Goal: Task Accomplishment & Management: Manage account settings

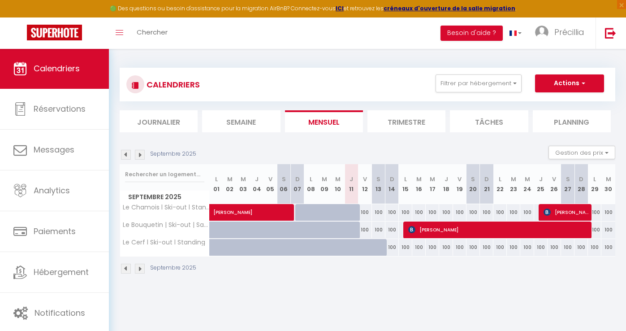
click at [590, 213] on div "100" at bounding box center [594, 212] width 13 height 17
select select
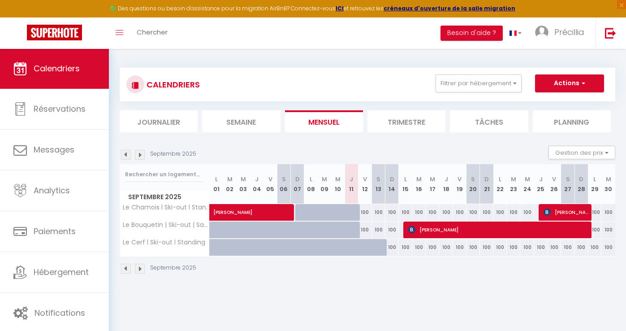
select select
type input "100"
type input "Lun 29 Septembre 2025"
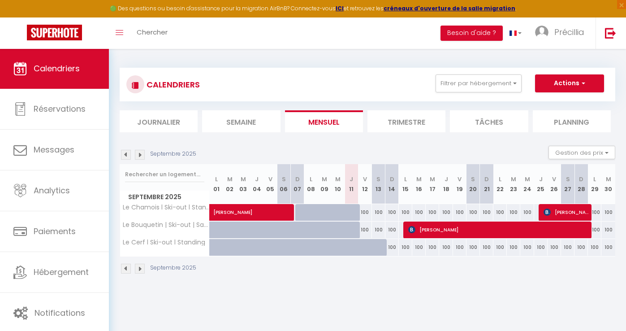
type input "[DATE]"
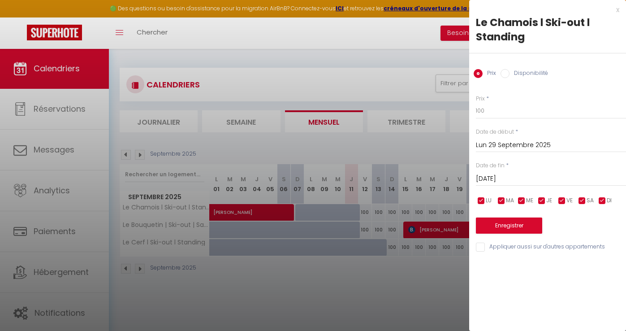
click at [616, 11] on div "x" at bounding box center [544, 9] width 150 height 11
select select
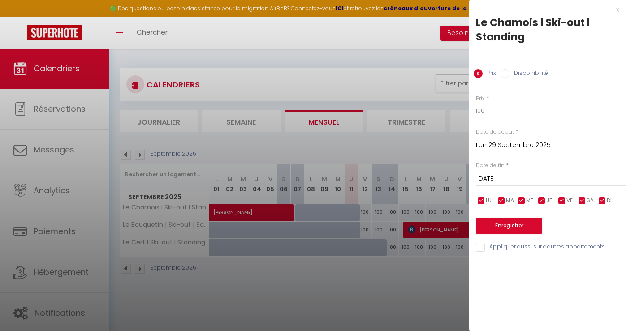
select select
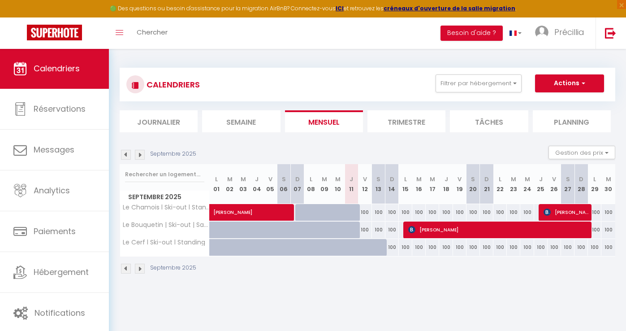
click at [569, 215] on span "[PERSON_NAME]" at bounding box center [566, 212] width 45 height 17
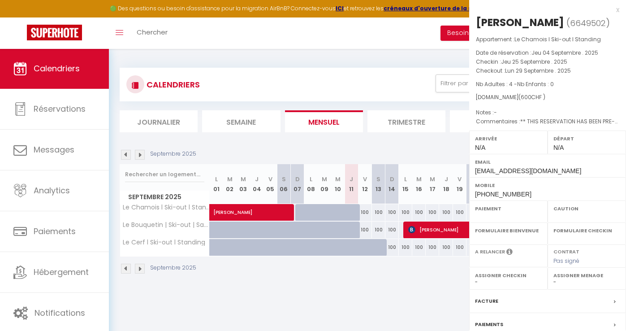
select select "OK"
select select "KO"
select select "0"
select select "1"
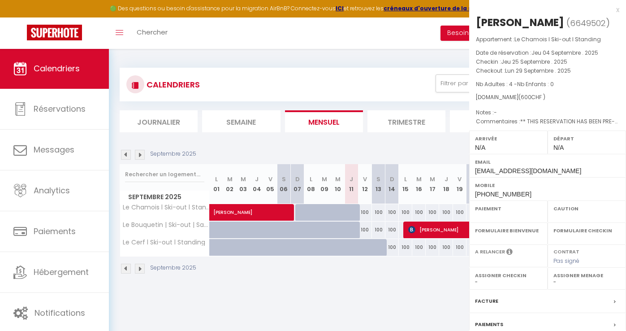
select select
select select "51526"
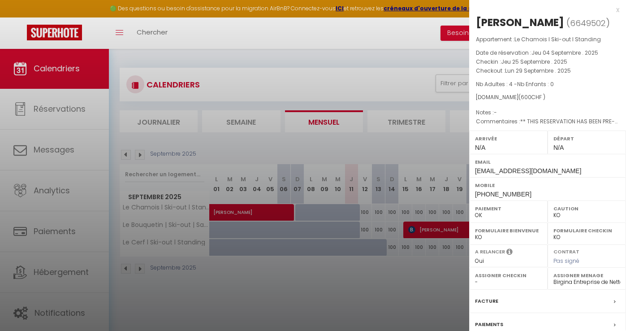
click at [390, 297] on div at bounding box center [313, 165] width 626 height 331
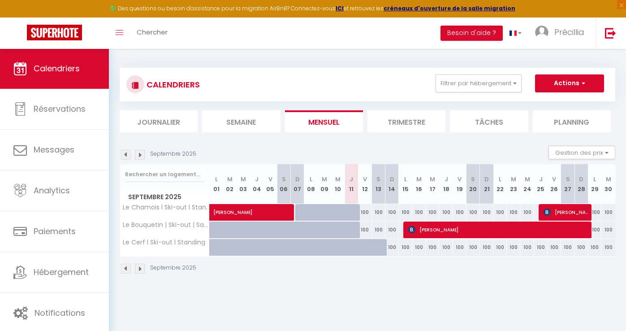
click at [586, 215] on span "[PERSON_NAME]" at bounding box center [566, 212] width 45 height 17
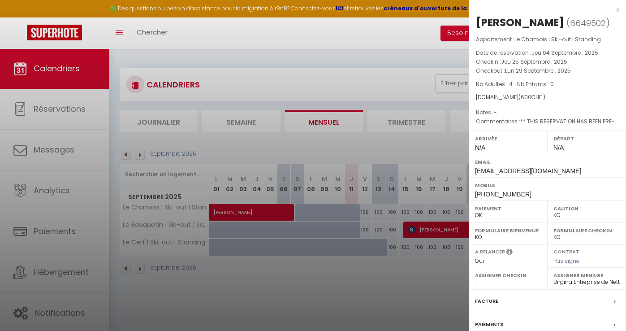
click at [407, 57] on div at bounding box center [313, 165] width 626 height 331
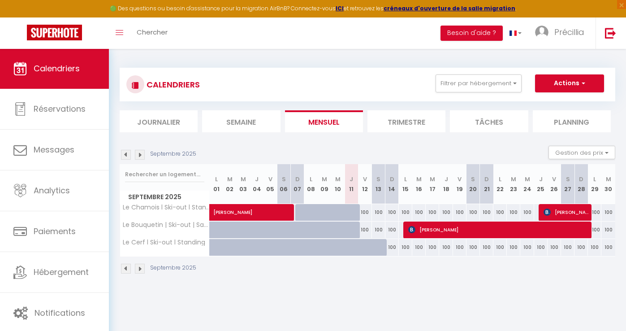
click at [138, 266] on img at bounding box center [140, 269] width 10 height 10
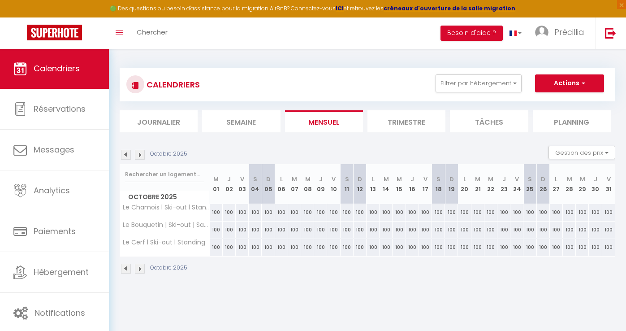
click at [127, 267] on img at bounding box center [126, 269] width 10 height 10
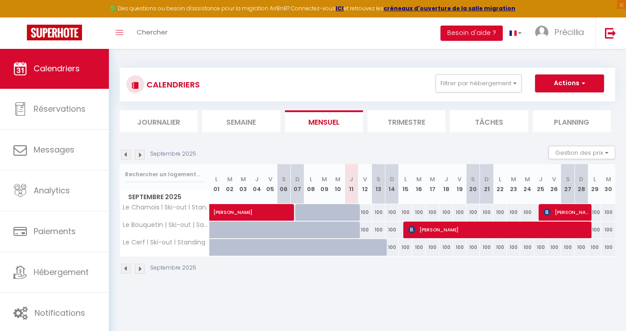
click at [437, 225] on span "[PERSON_NAME]" at bounding box center [497, 229] width 179 height 17
click at [0, 0] on div at bounding box center [0, 0] width 0 height 0
click at [422, 234] on span "[PERSON_NAME]" at bounding box center [497, 229] width 179 height 17
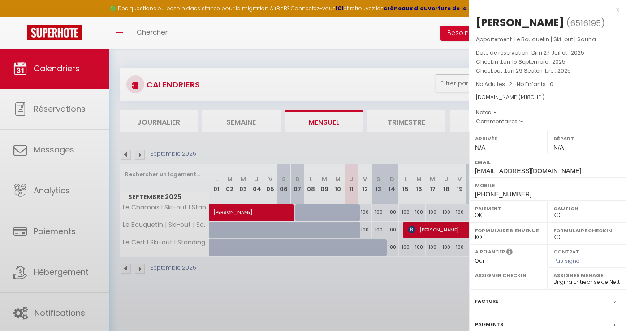
click at [422, 234] on div at bounding box center [313, 165] width 626 height 331
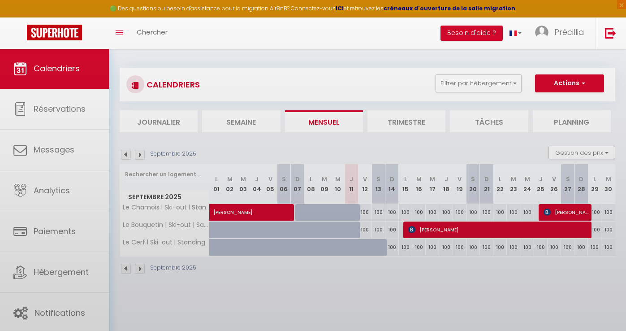
click at [422, 234] on div at bounding box center [313, 165] width 626 height 331
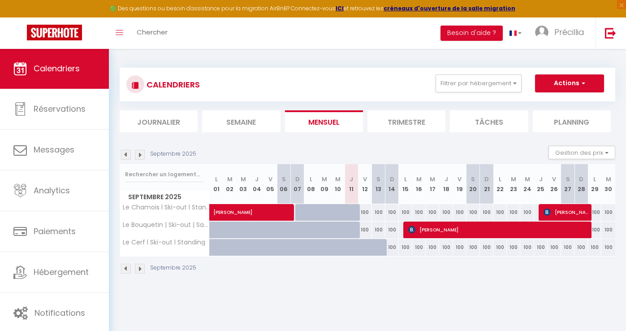
click at [422, 234] on span "[PERSON_NAME]" at bounding box center [497, 229] width 179 height 17
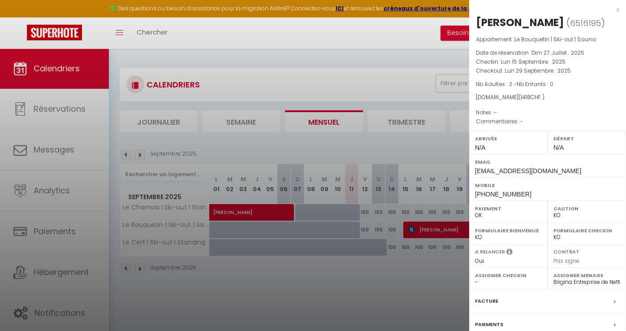
click at [408, 139] on div at bounding box center [313, 165] width 626 height 331
